Goal: Ask a question: Seek information or help from site administrators or community

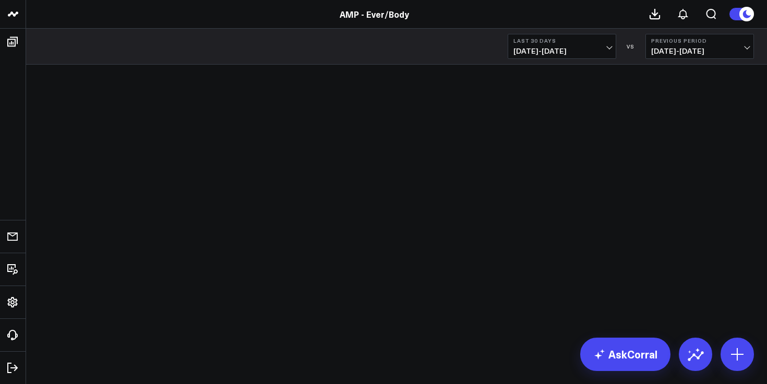
click at [595, 47] on span "[DATE] - [DATE]" at bounding box center [561, 51] width 97 height 8
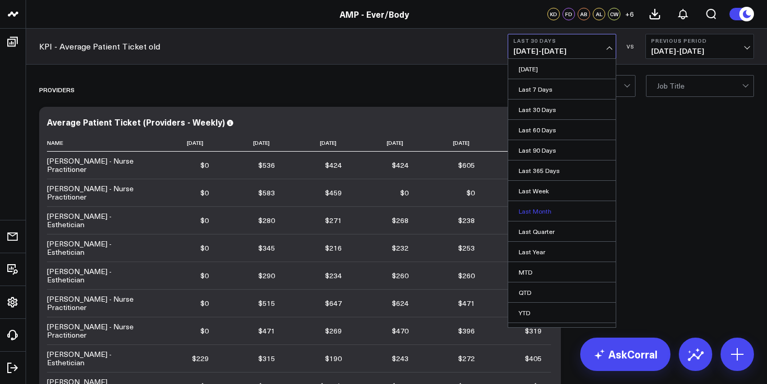
click at [536, 206] on link "Last Month" at bounding box center [561, 211] width 107 height 20
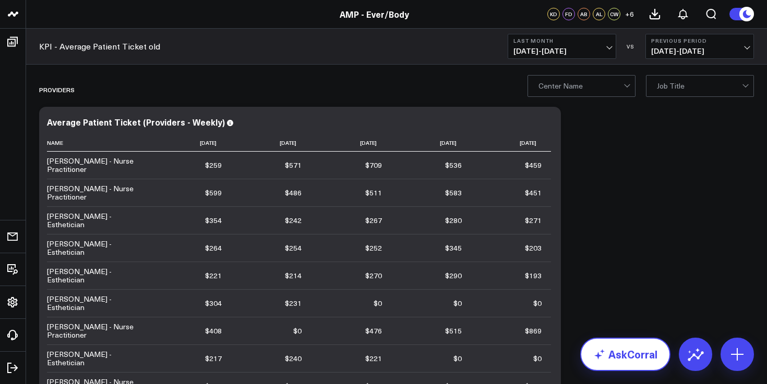
click at [635, 356] on link "AskCorral" at bounding box center [625, 354] width 90 height 33
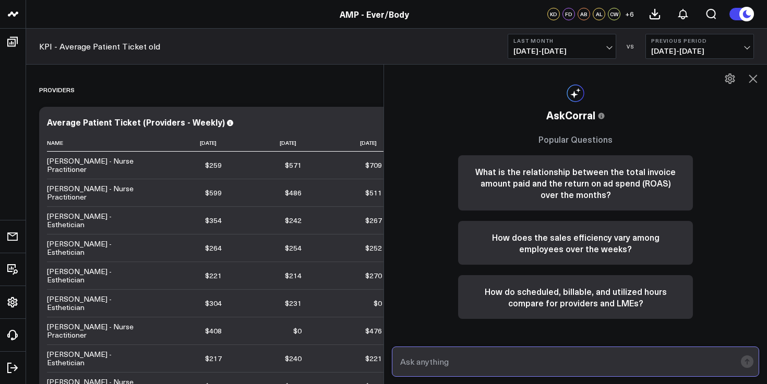
click at [446, 353] on input "text" at bounding box center [566, 362] width 338 height 19
type input "retail [PERSON_NAME] flatiron 7/1-7/31"
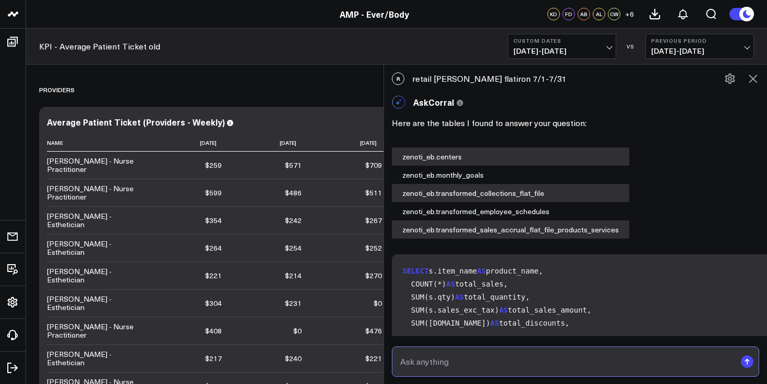
scroll to position [635, 0]
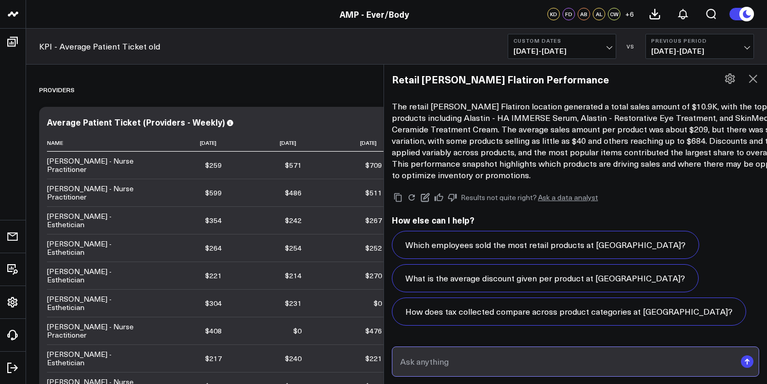
click at [461, 356] on input "text" at bounding box center [566, 362] width 338 height 19
type input "How much did [PERSON_NAME] do in retail 7/1-7/31"
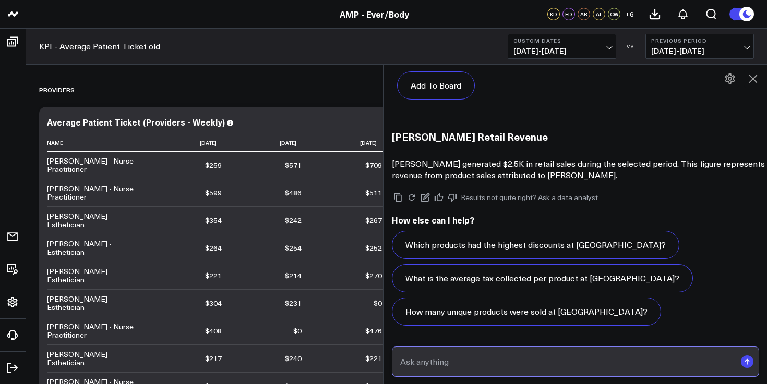
scroll to position [1623, 0]
click at [548, 159] on p "[PERSON_NAME] generated $2.5K in retail sales during the selected period. This …" at bounding box center [600, 169] width 417 height 23
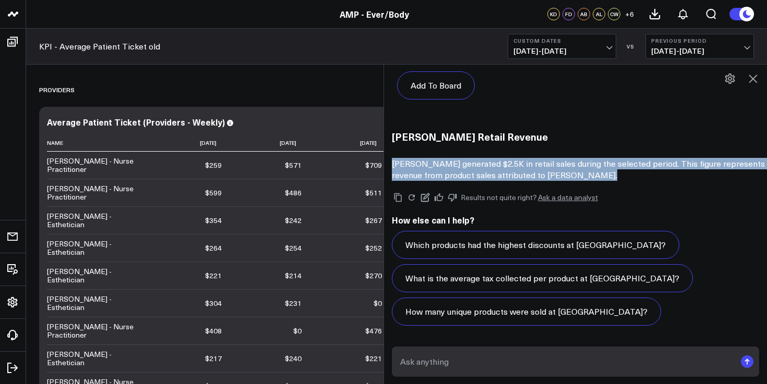
click at [548, 159] on p "[PERSON_NAME] generated $2.5K in retail sales during the selected period. This …" at bounding box center [600, 169] width 417 height 23
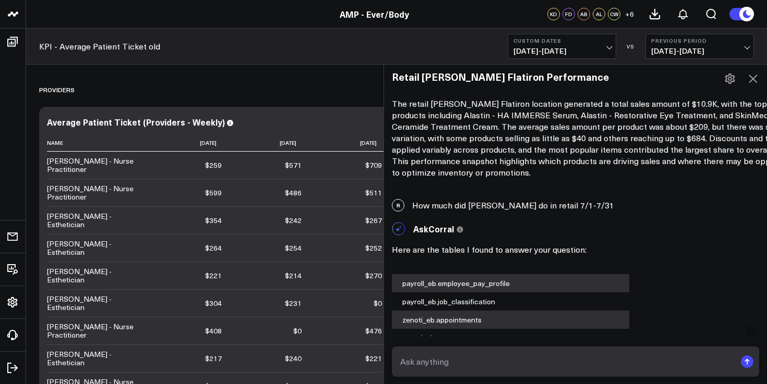
scroll to position [625, 0]
click at [456, 218] on div "R How much did [PERSON_NAME] do in retail 7/1-7/31" at bounding box center [575, 206] width 383 height 23
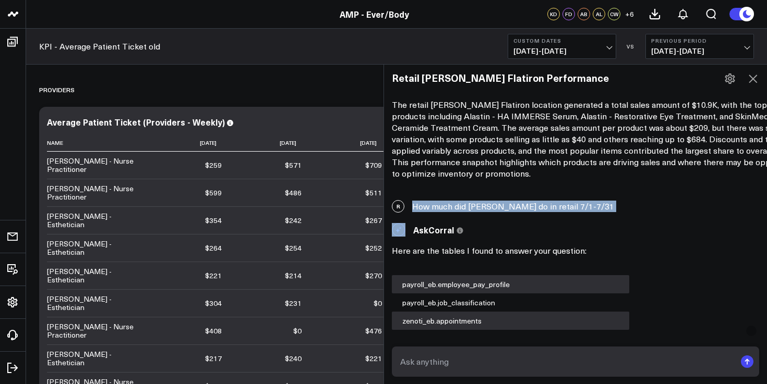
click at [456, 218] on div "R How much did [PERSON_NAME] do in retail 7/1-7/31" at bounding box center [575, 206] width 383 height 23
copy div "How much did [PERSON_NAME] do in retail 7/1-7/31"
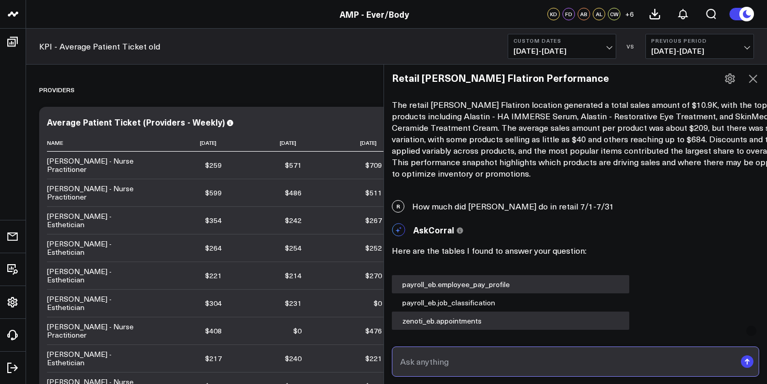
click at [442, 367] on input "text" at bounding box center [566, 362] width 338 height 19
paste input "How much did [PERSON_NAME] do in retail 7/1-7/31"
click at [466, 367] on input "How much did [PERSON_NAME] do in retail 7/1-7/31" at bounding box center [566, 362] width 338 height 19
type input "How much did [PERSON_NAME] do in retail 7/1-7/31"
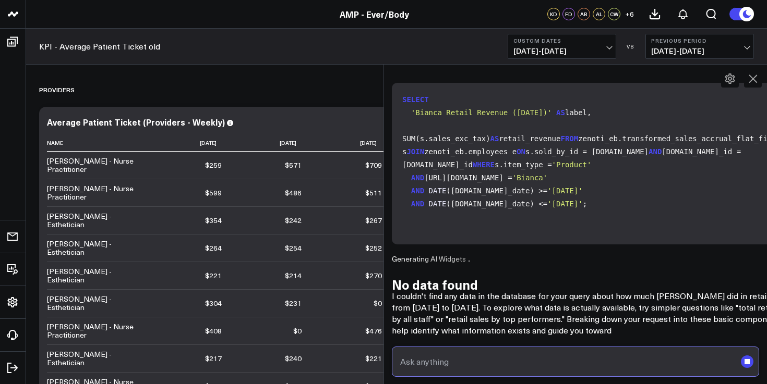
scroll to position [1935, 0]
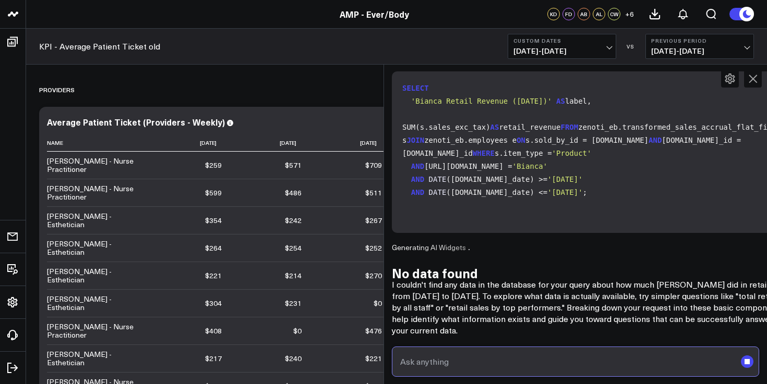
click at [489, 359] on input "text" at bounding box center [566, 362] width 338 height 19
paste input "How much did [PERSON_NAME] do in retail 7/1-7/31"
click at [469, 362] on input "How much did [PERSON_NAME] do in retail 7/1-7/31" at bounding box center [566, 362] width 338 height 19
type input "How much did [PERSON_NAME] do in retail 7/1-7/31"
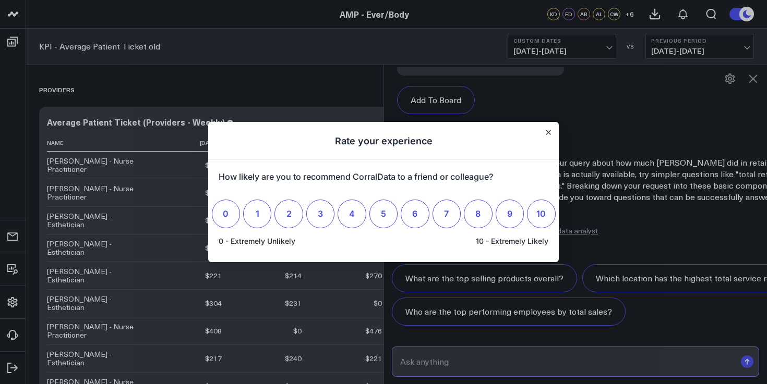
scroll to position [0, 0]
